Goal: Navigation & Orientation: Find specific page/section

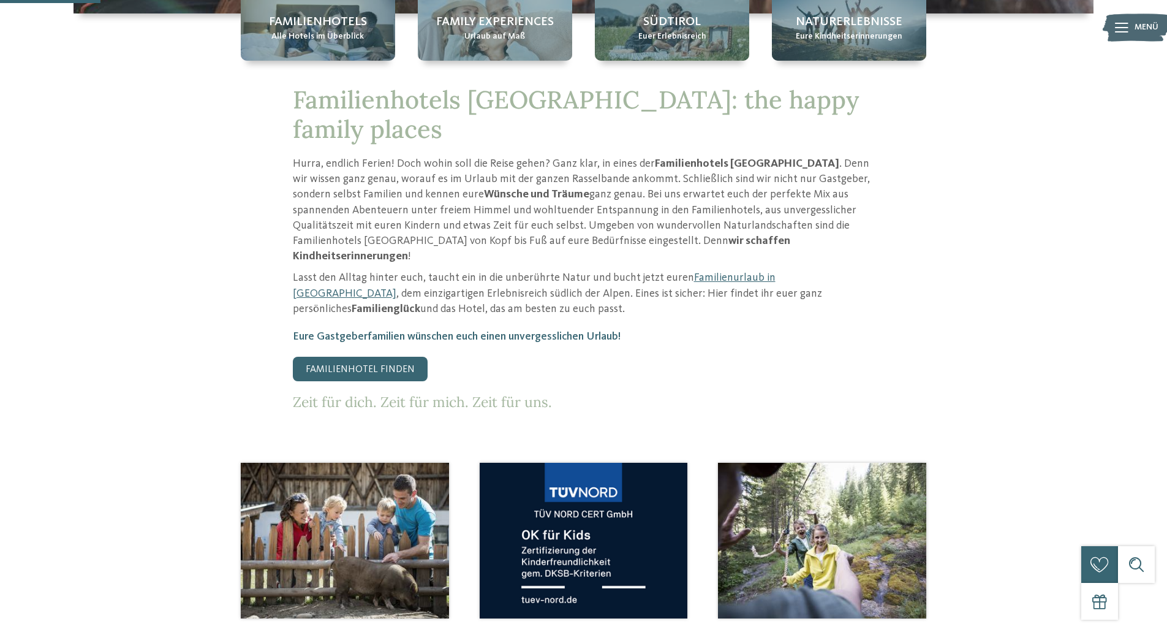
scroll to position [490, 0]
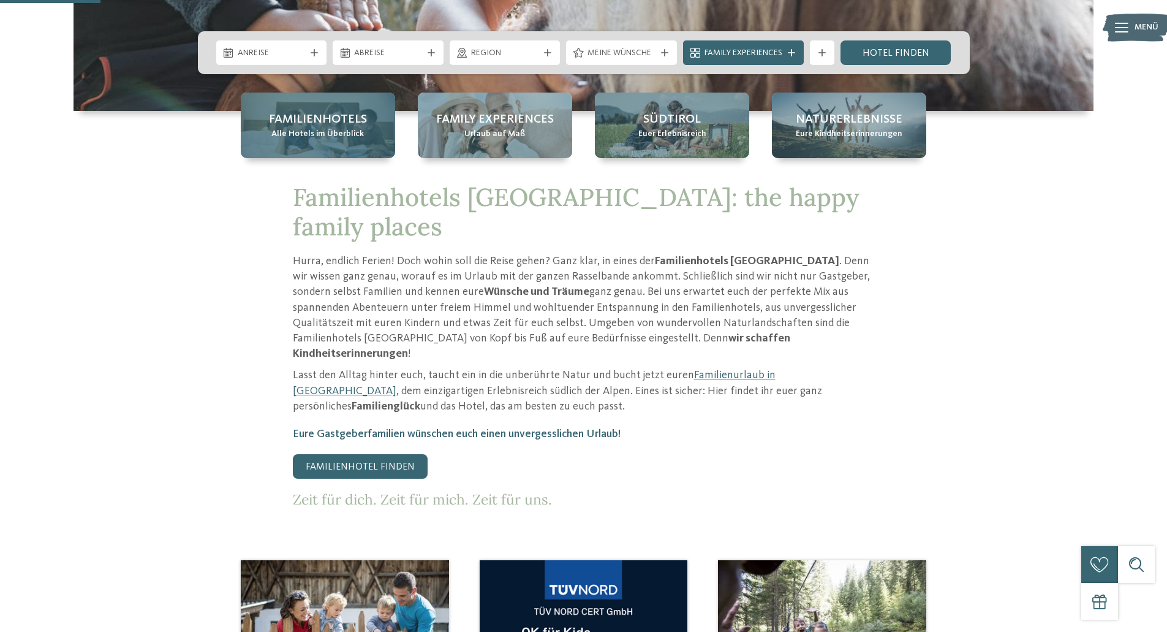
click at [304, 120] on span "Familienhotels" at bounding box center [318, 119] width 98 height 17
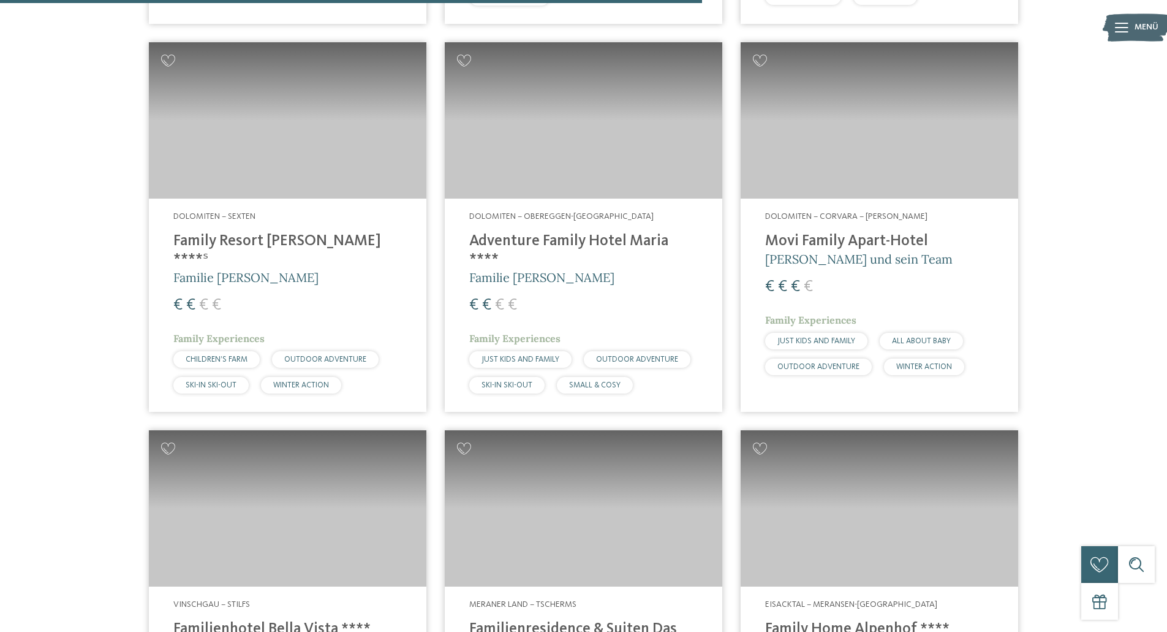
scroll to position [2328, 0]
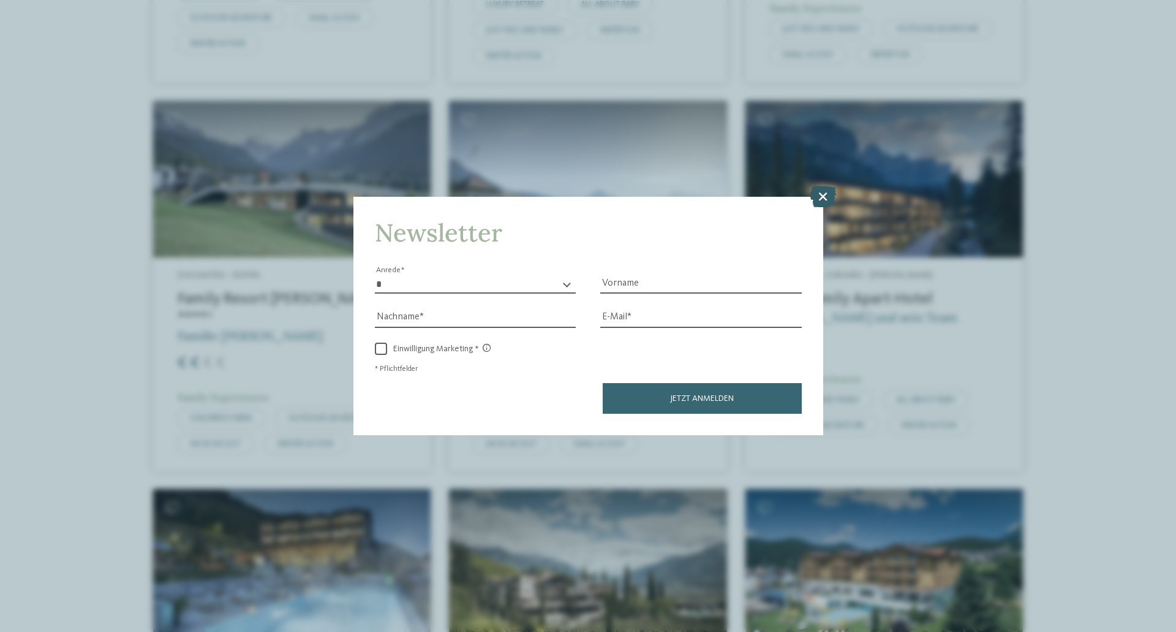
click at [813, 198] on icon at bounding box center [823, 196] width 26 height 21
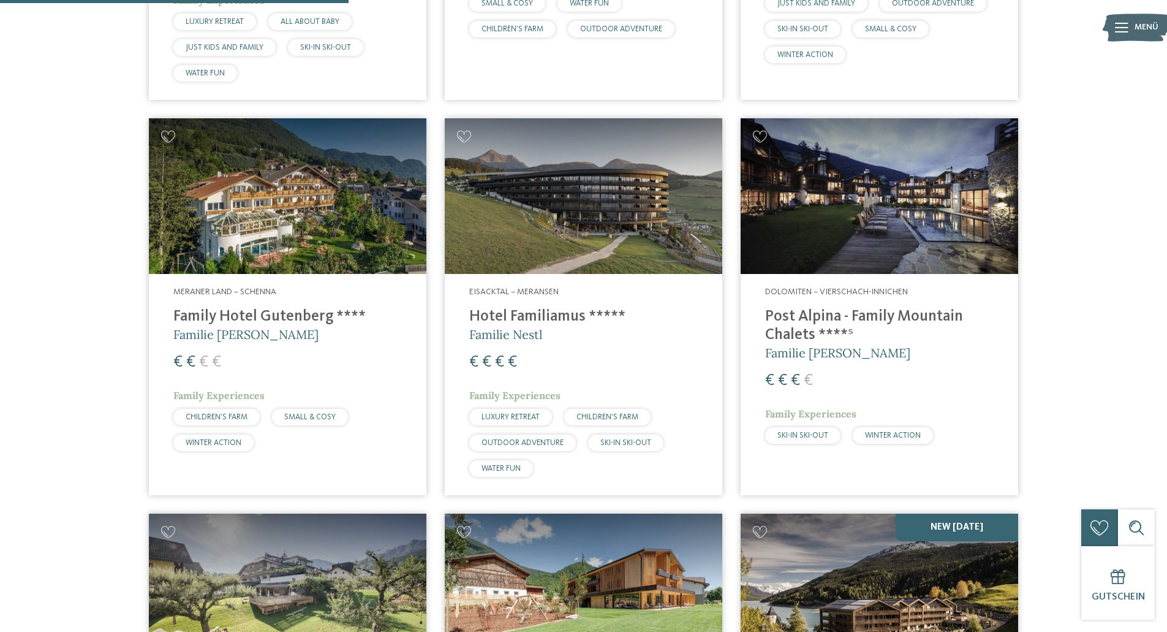
scroll to position [980, 0]
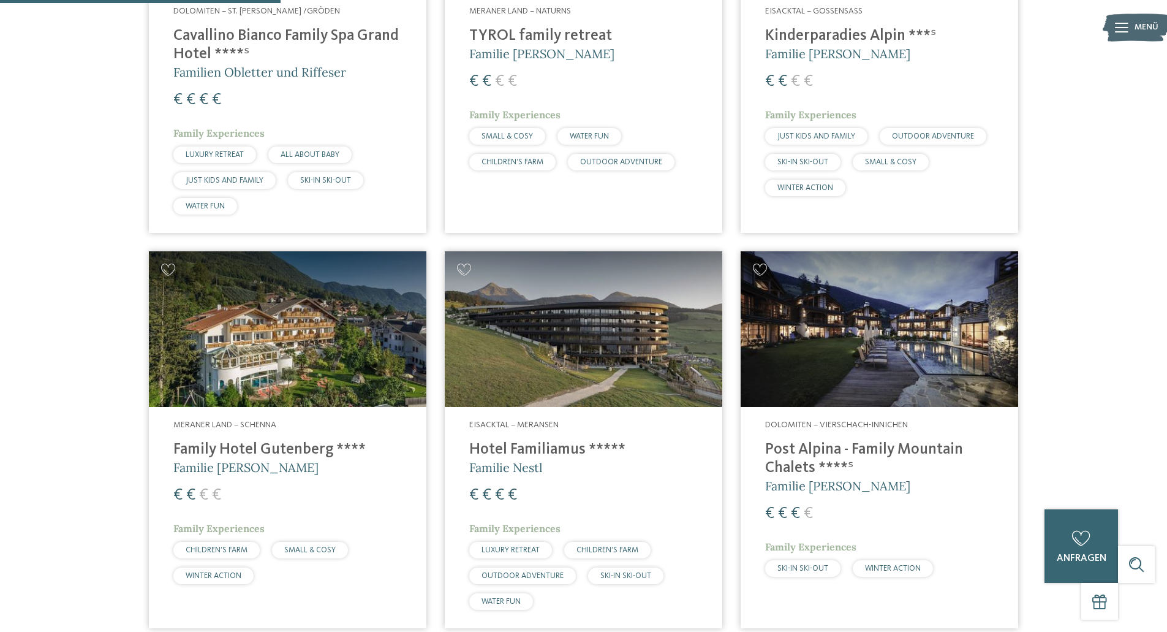
drag, startPoint x: 863, startPoint y: 339, endPoint x: 1082, endPoint y: 399, distance: 227.4
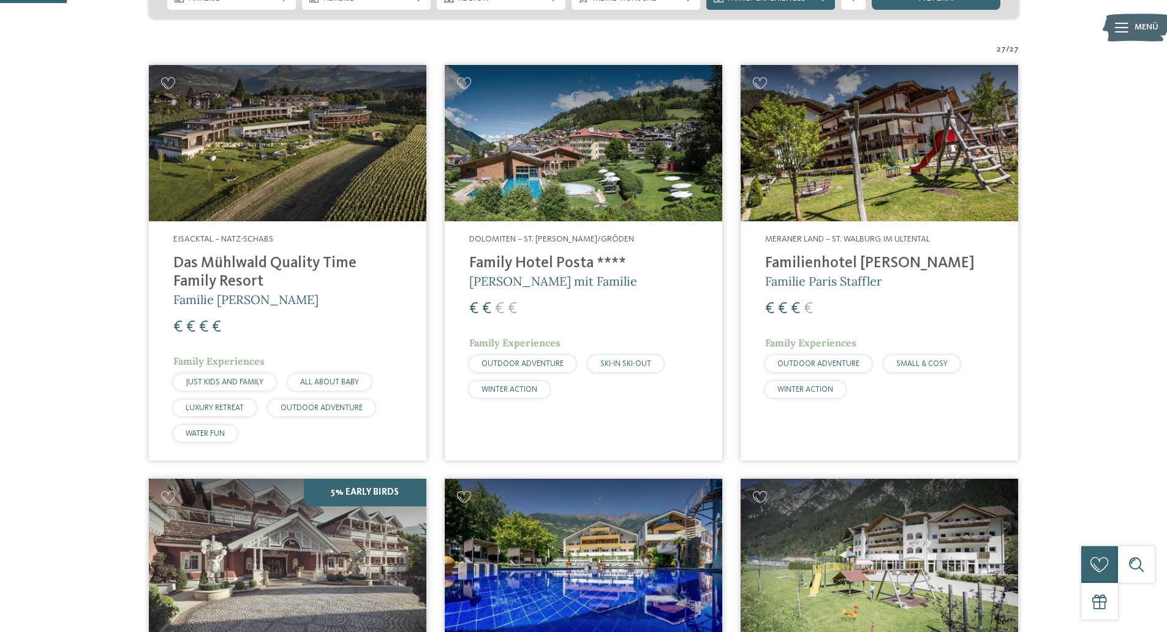
scroll to position [184, 0]
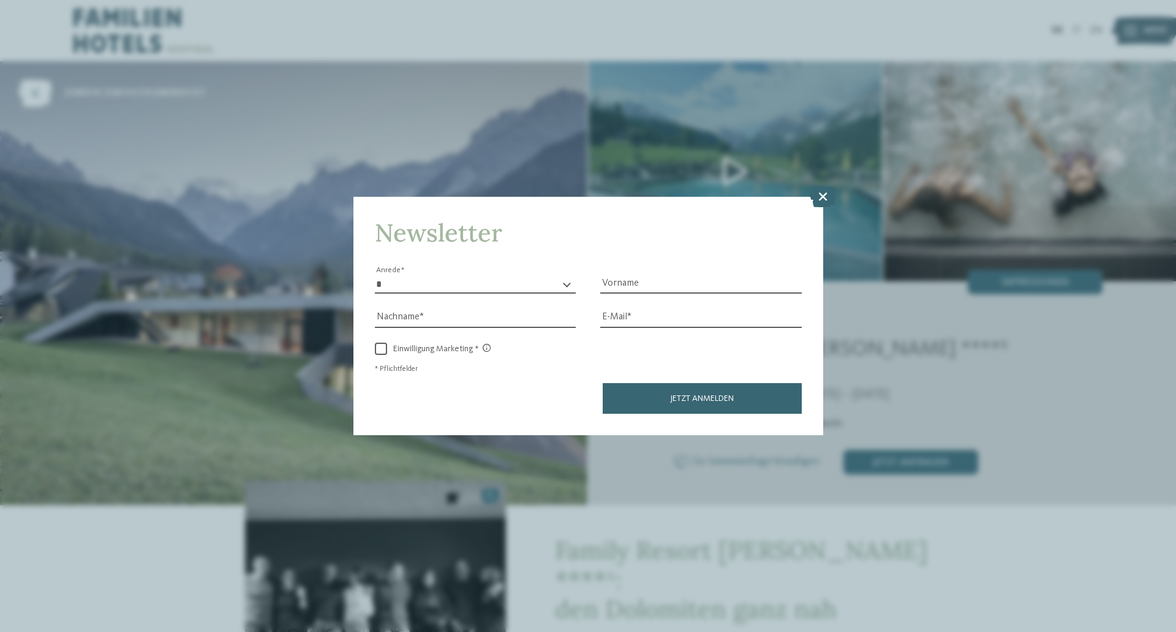
click at [819, 197] on icon at bounding box center [823, 196] width 26 height 21
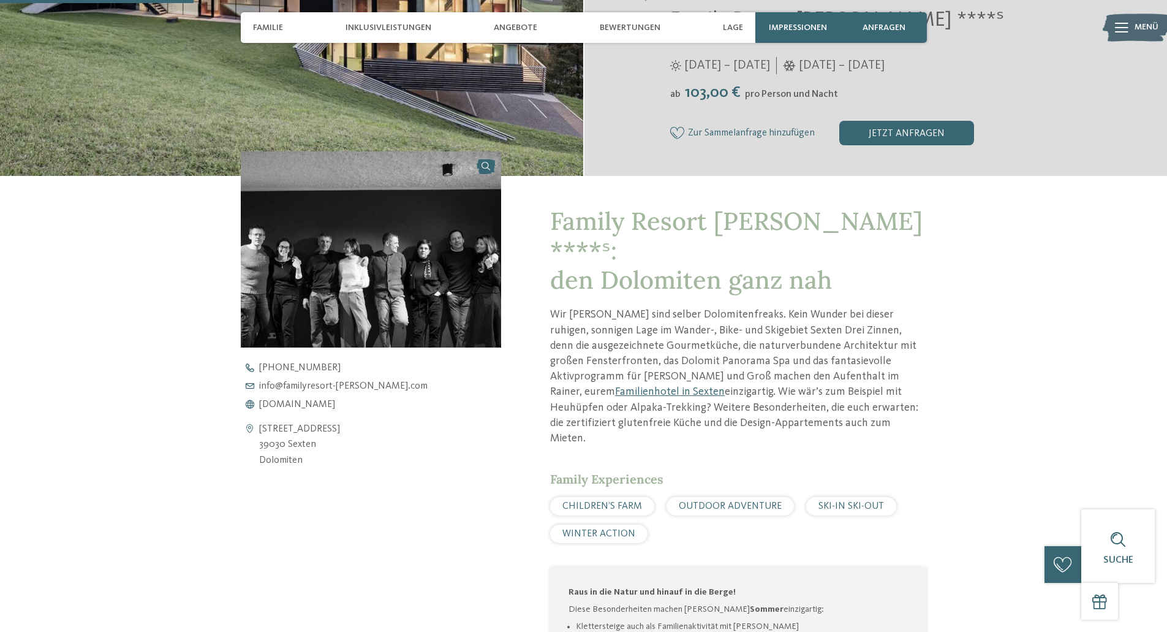
scroll to position [245, 0]
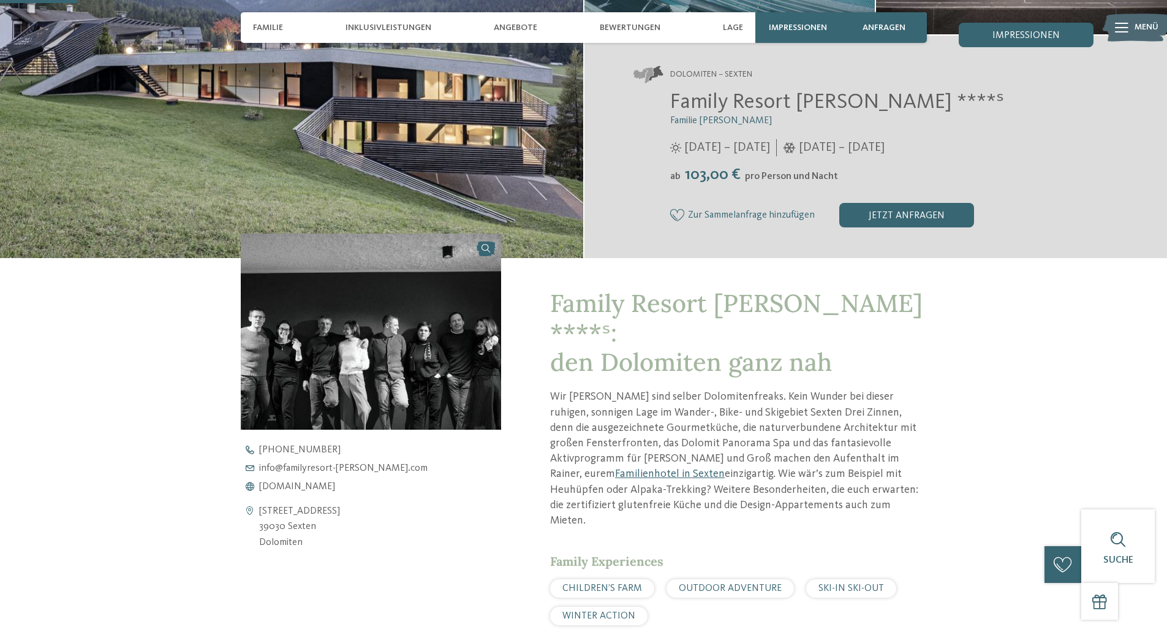
click at [393, 292] on img at bounding box center [371, 330] width 261 height 195
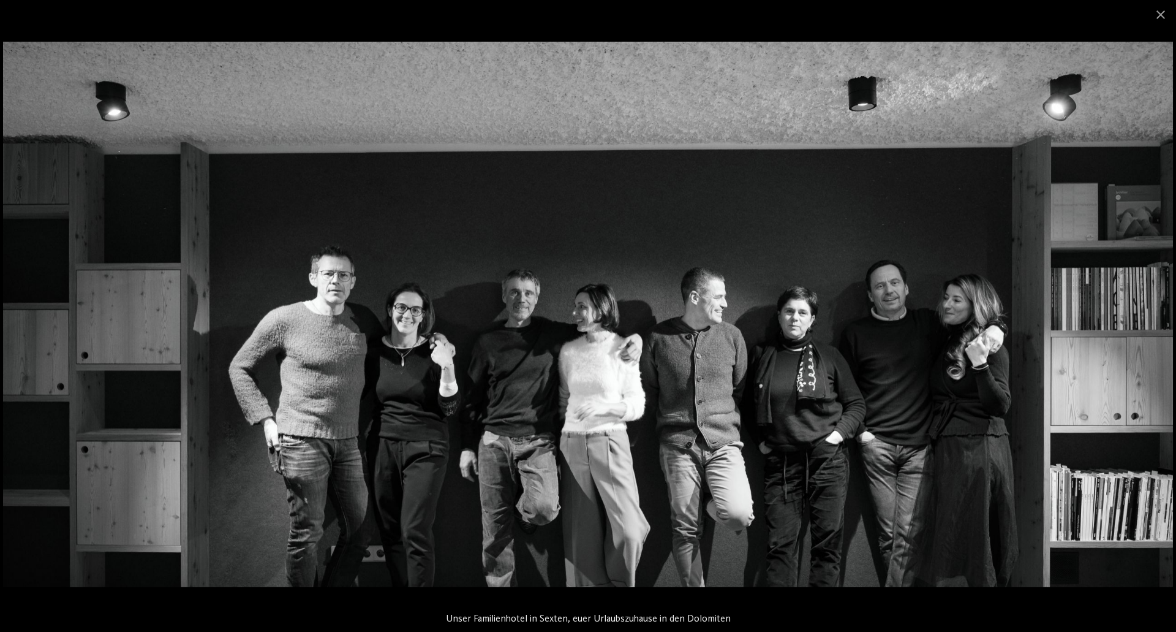
click at [455, 168] on img at bounding box center [588, 314] width 1170 height 545
click at [1166, 18] on span at bounding box center [1161, 14] width 31 height 29
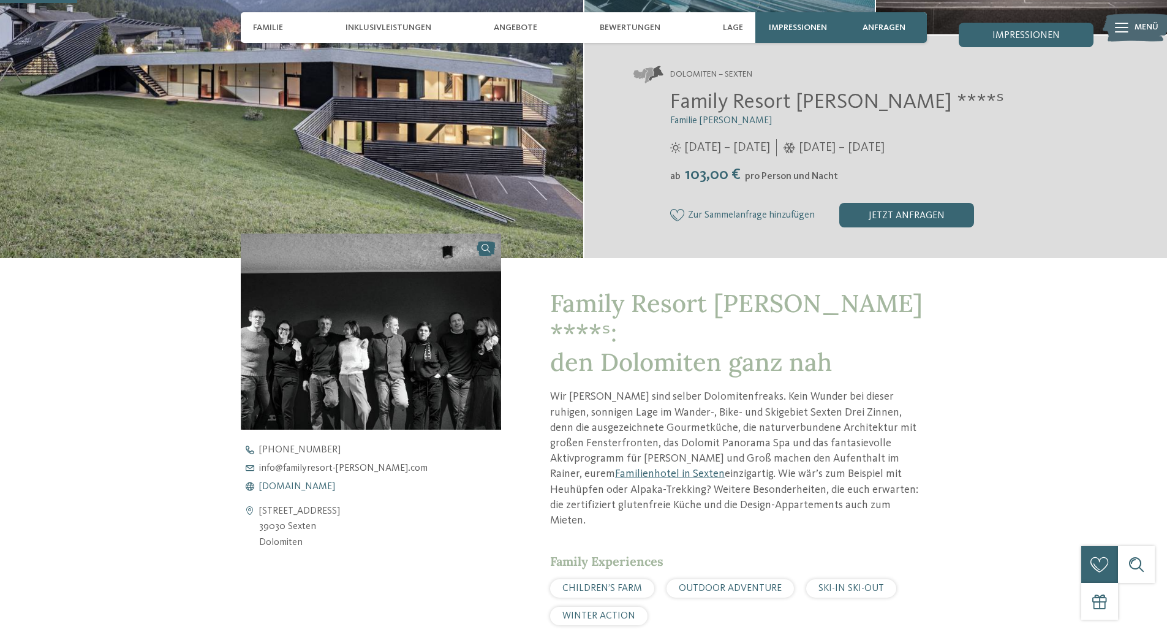
click at [310, 486] on span "www.familyresort-rainer.com" at bounding box center [297, 487] width 76 height 10
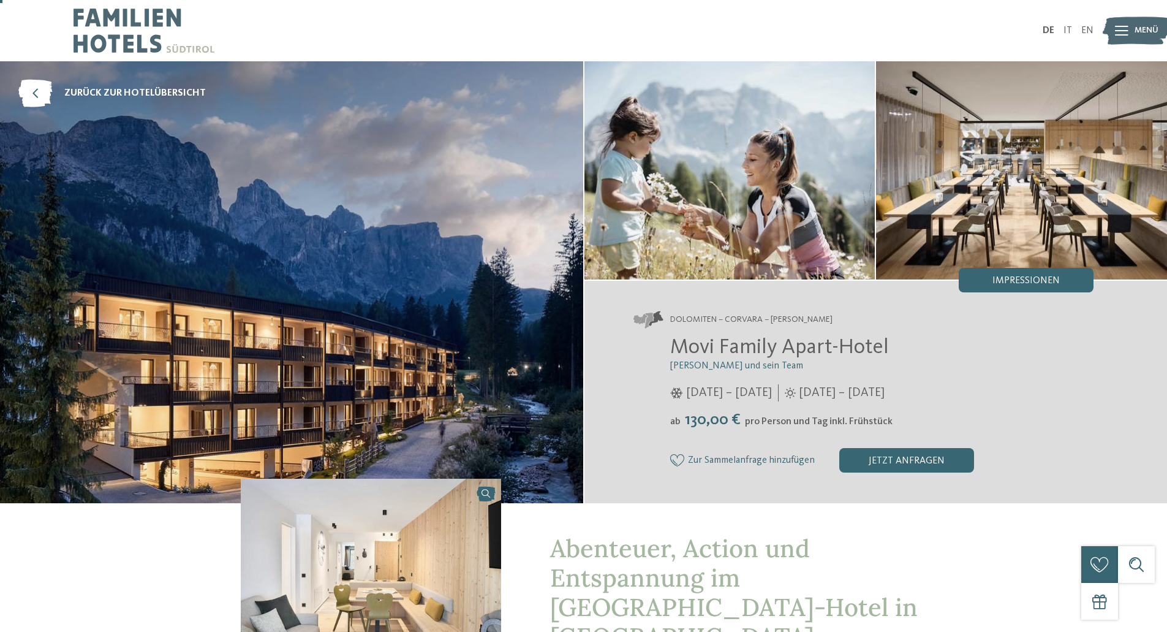
scroll to position [368, 0]
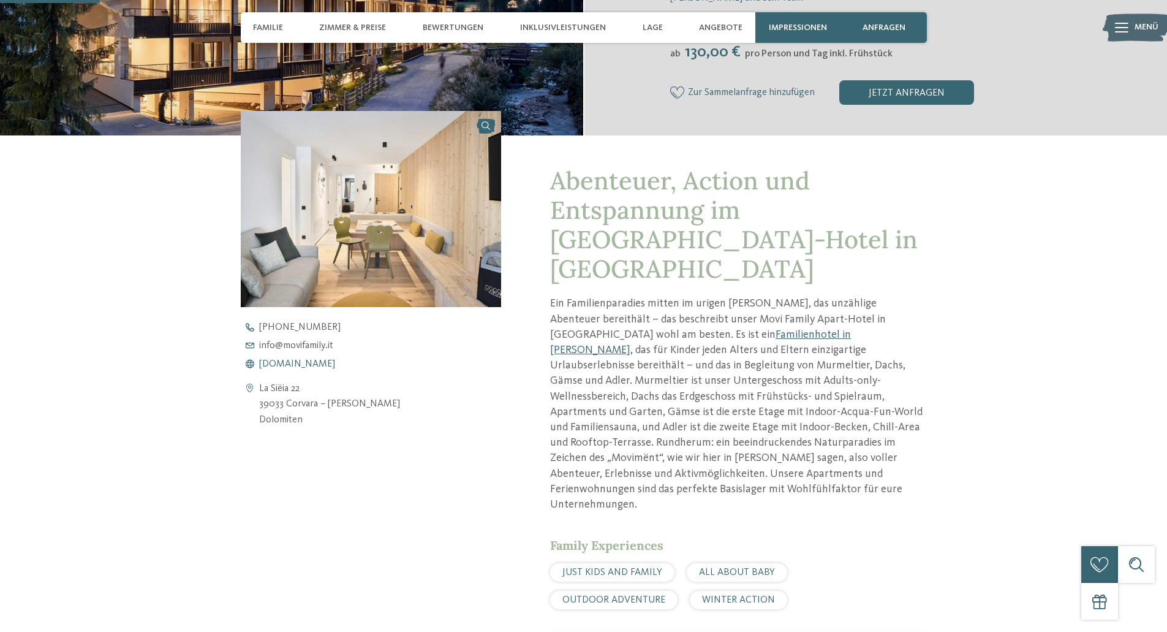
click at [303, 363] on span "[DOMAIN_NAME]" at bounding box center [297, 364] width 76 height 10
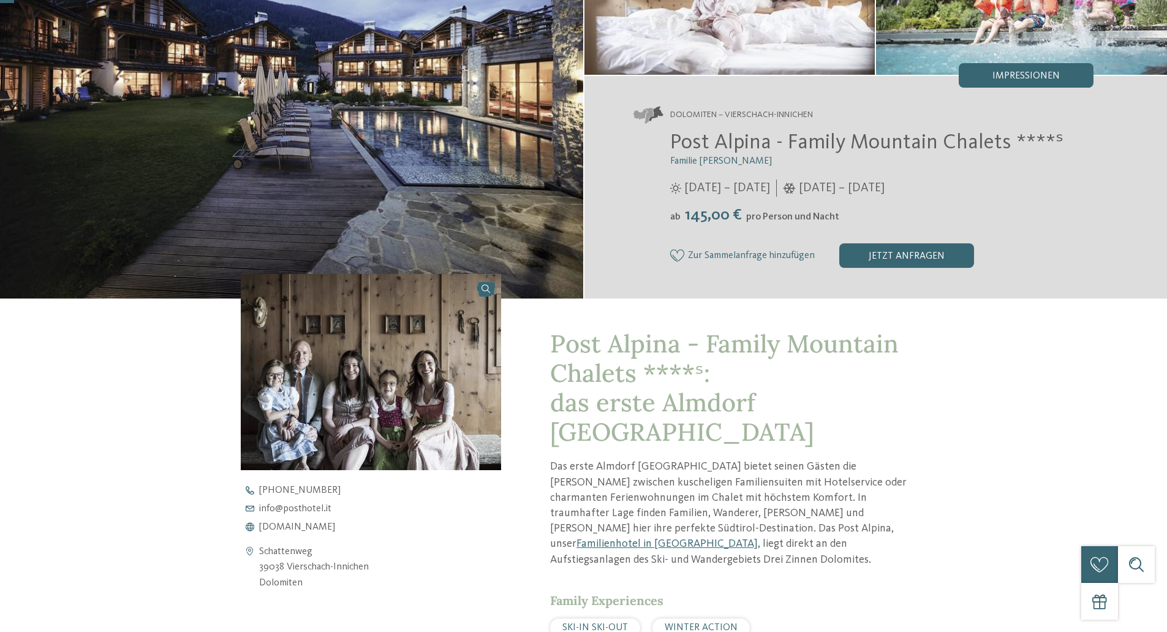
scroll to position [306, 0]
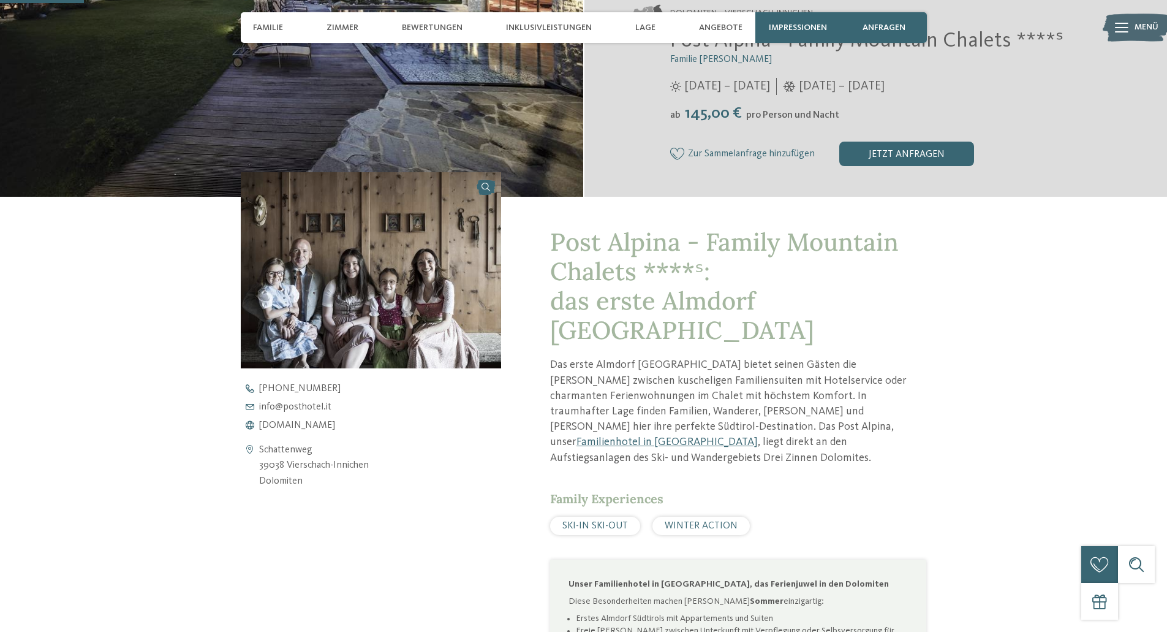
click at [338, 295] on img at bounding box center [371, 269] width 261 height 195
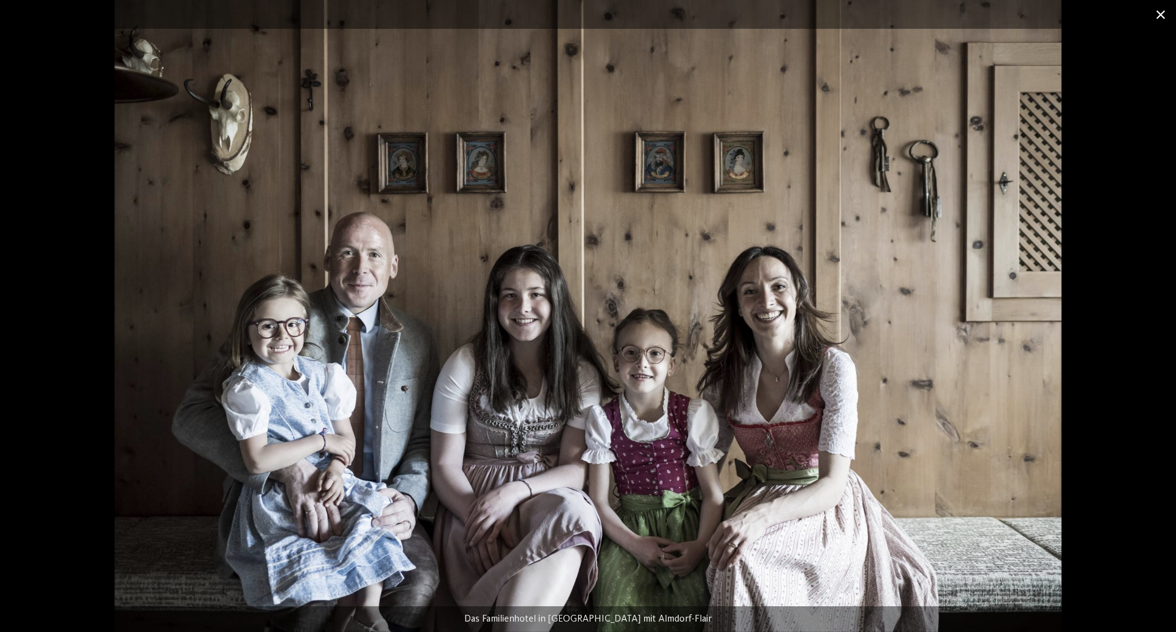
click at [1166, 16] on span at bounding box center [1161, 14] width 31 height 29
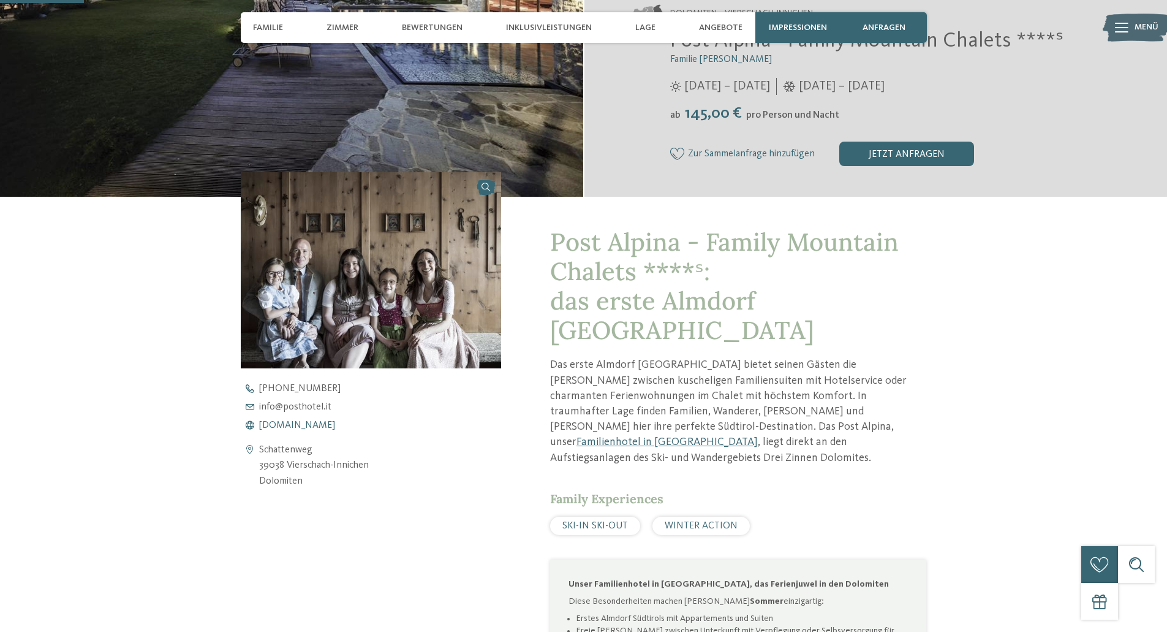
click at [296, 421] on span "[DOMAIN_NAME]" at bounding box center [297, 425] width 76 height 10
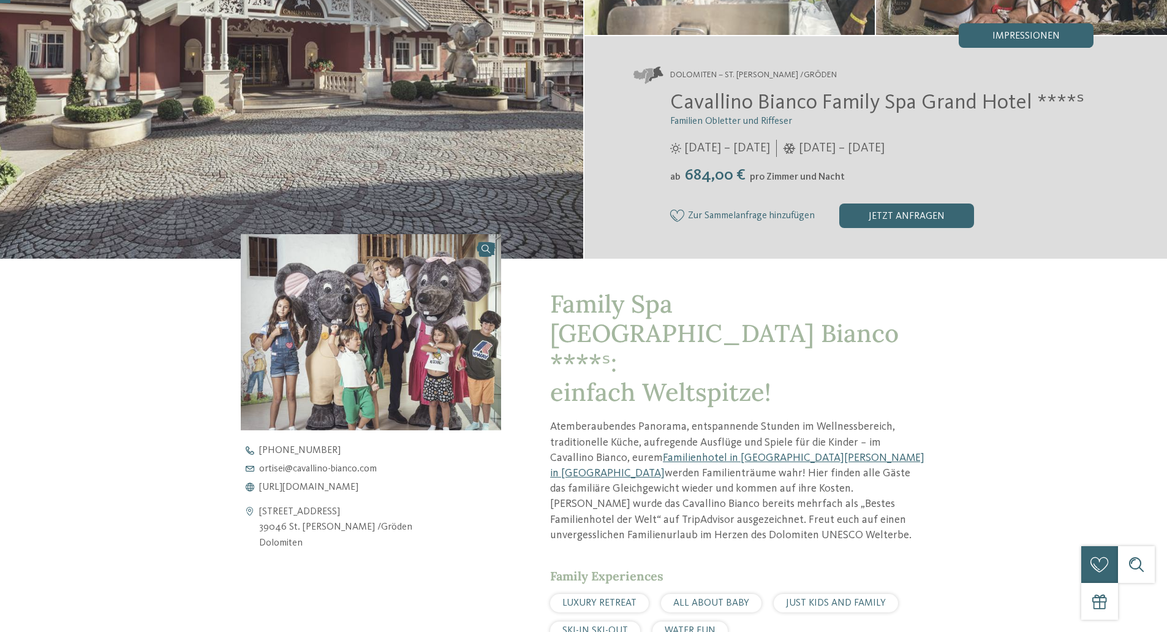
scroll to position [245, 0]
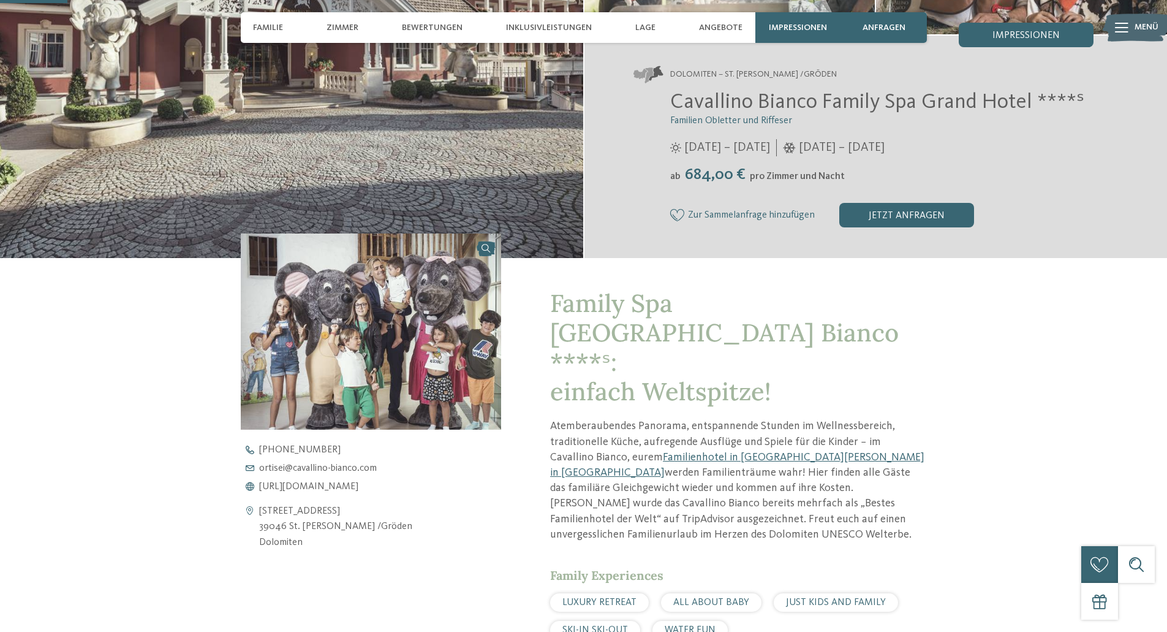
click at [333, 314] on img at bounding box center [371, 330] width 261 height 195
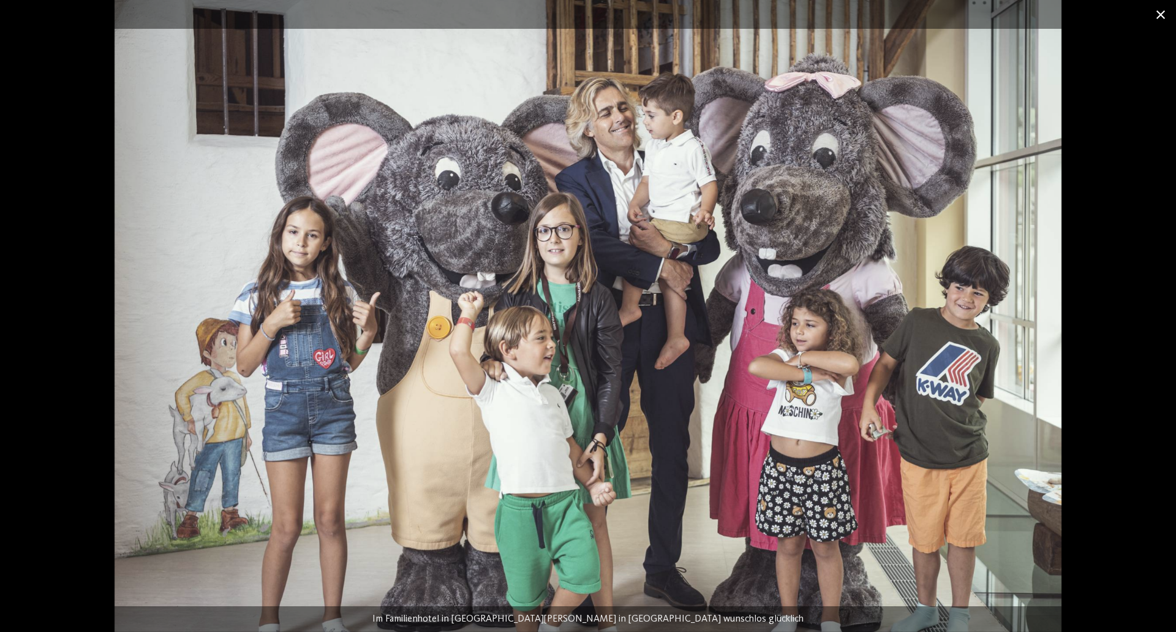
click at [1160, 16] on span at bounding box center [1161, 14] width 31 height 29
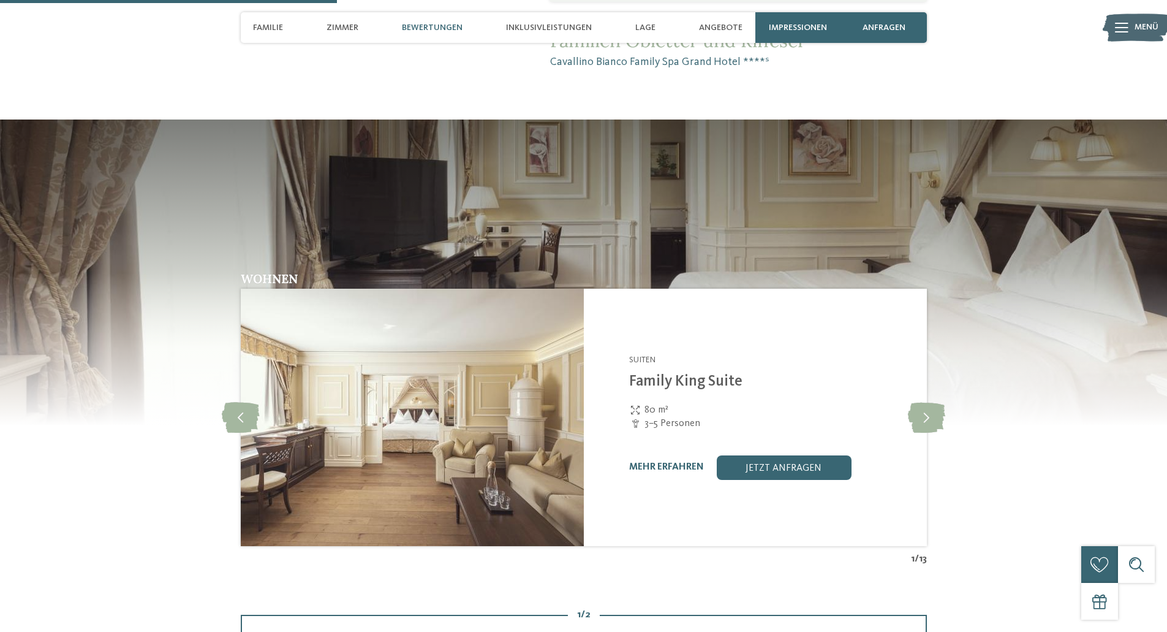
scroll to position [1225, 0]
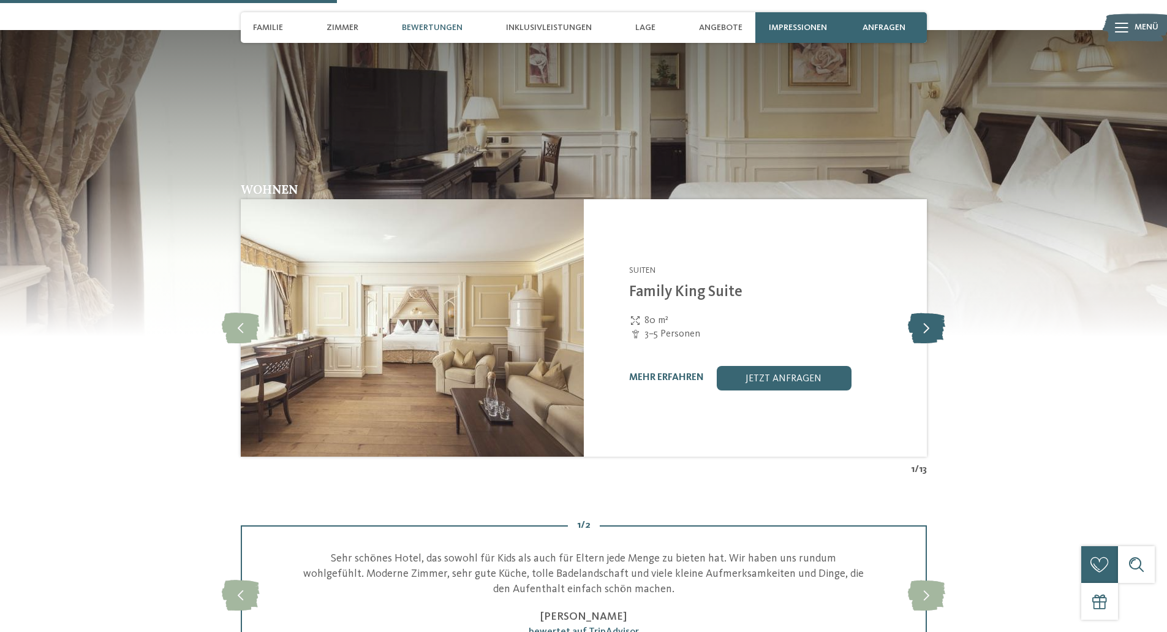
click at [928, 312] on icon at bounding box center [926, 327] width 37 height 31
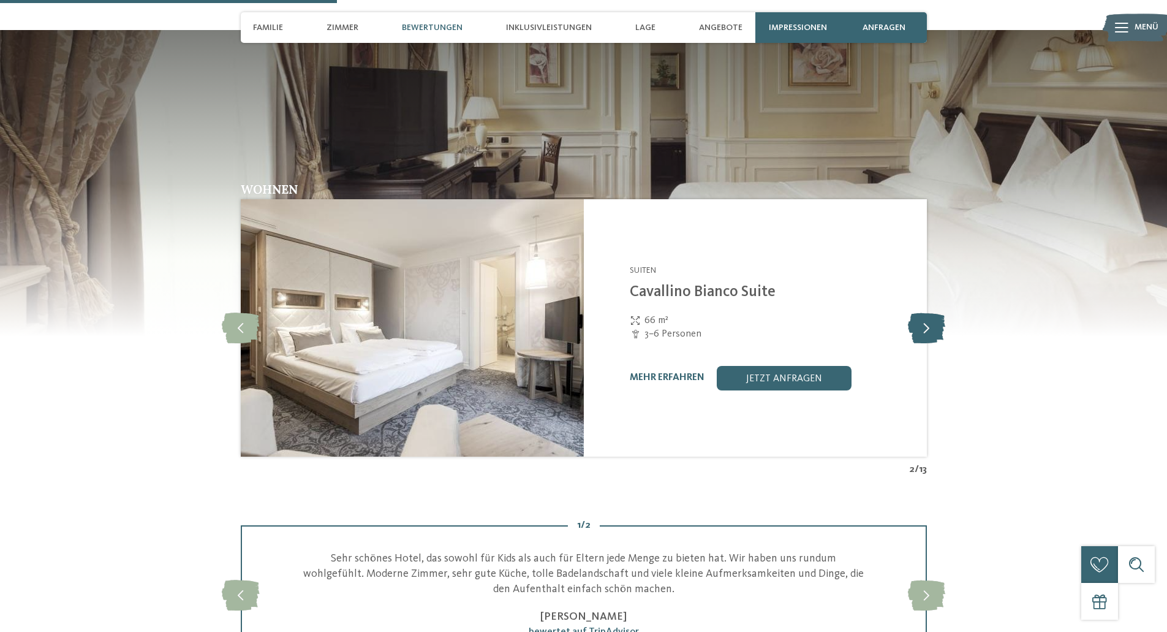
click at [928, 312] on icon at bounding box center [926, 327] width 37 height 31
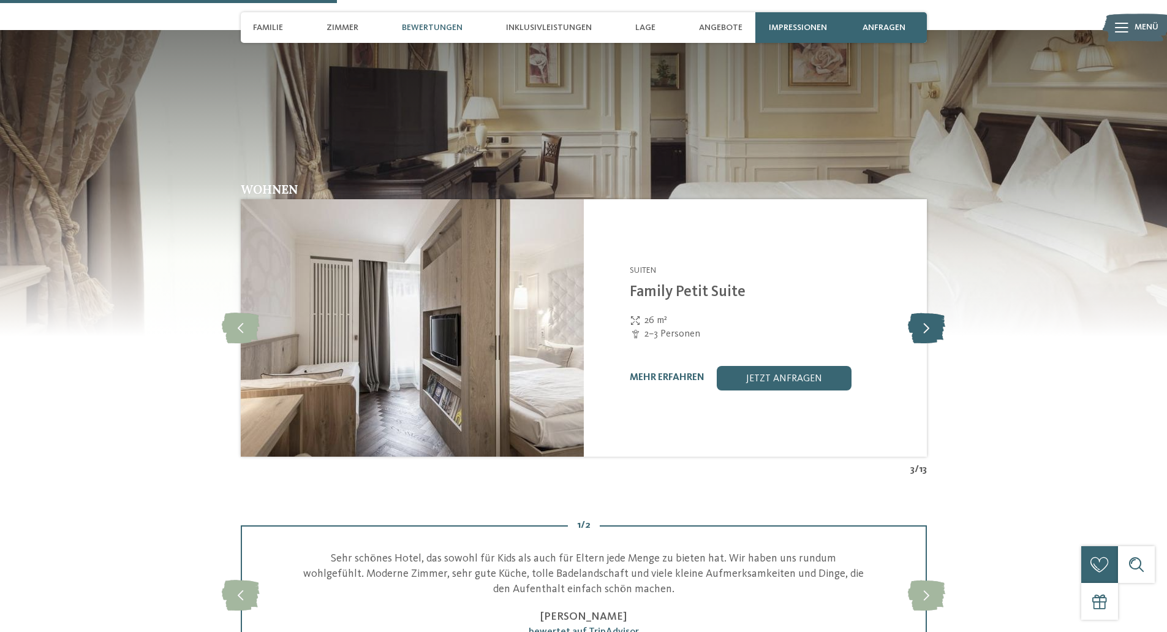
click at [928, 312] on icon at bounding box center [926, 327] width 37 height 31
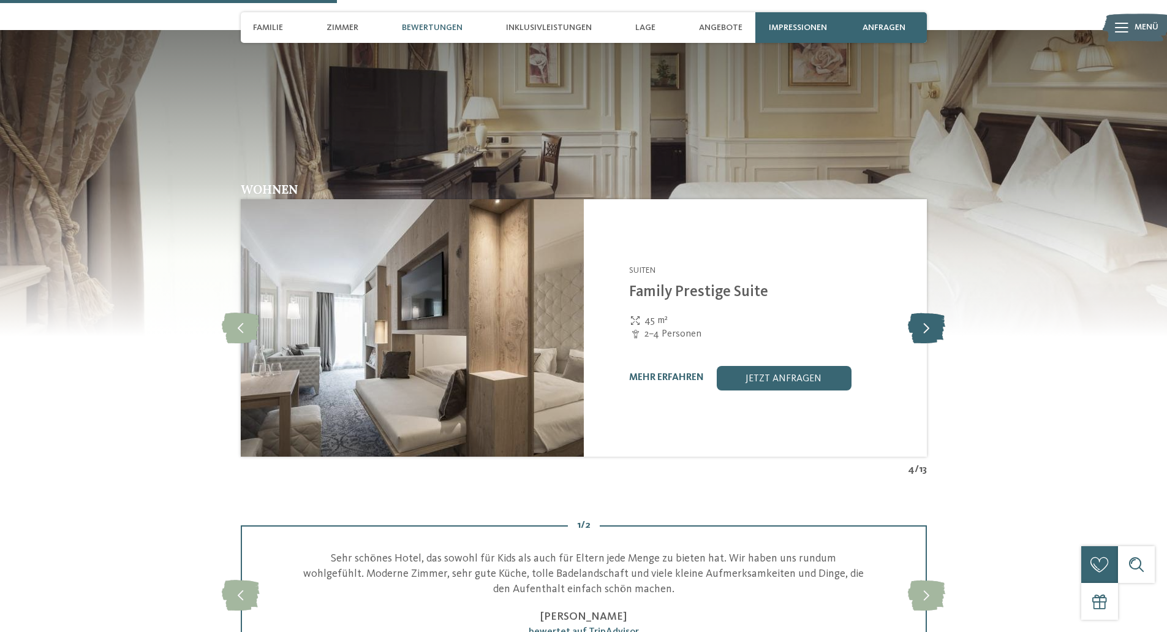
click at [928, 312] on icon at bounding box center [926, 327] width 37 height 31
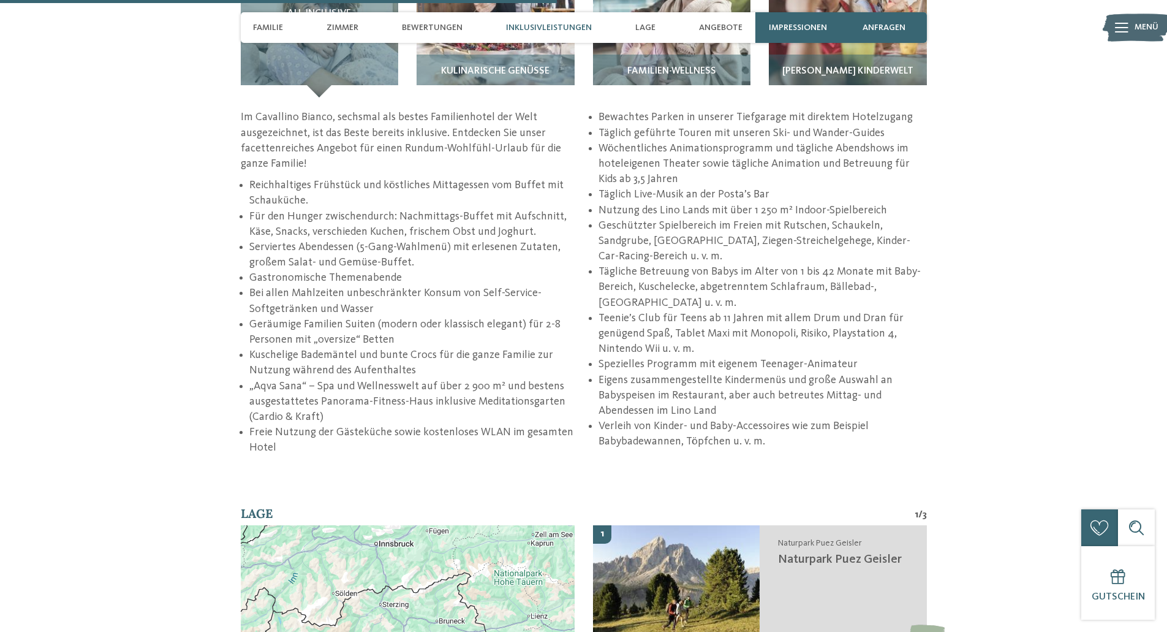
scroll to position [2328, 0]
